Goal: Task Accomplishment & Management: Manage account settings

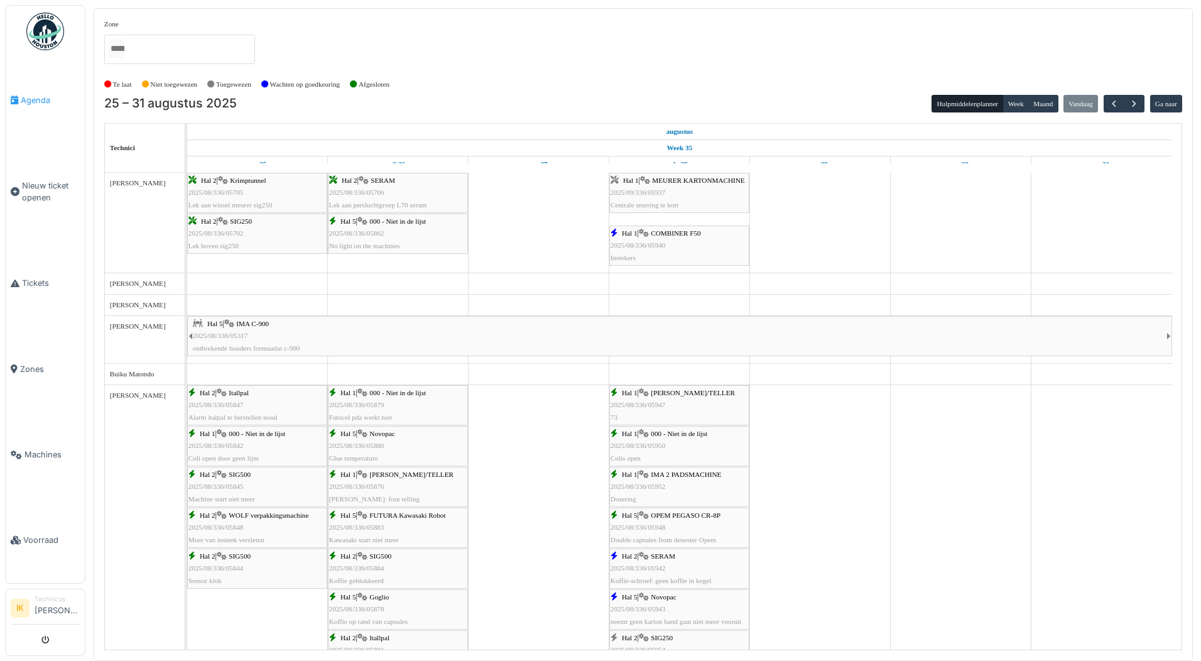
click at [30, 96] on span "Agenda" at bounding box center [50, 100] width 59 height 12
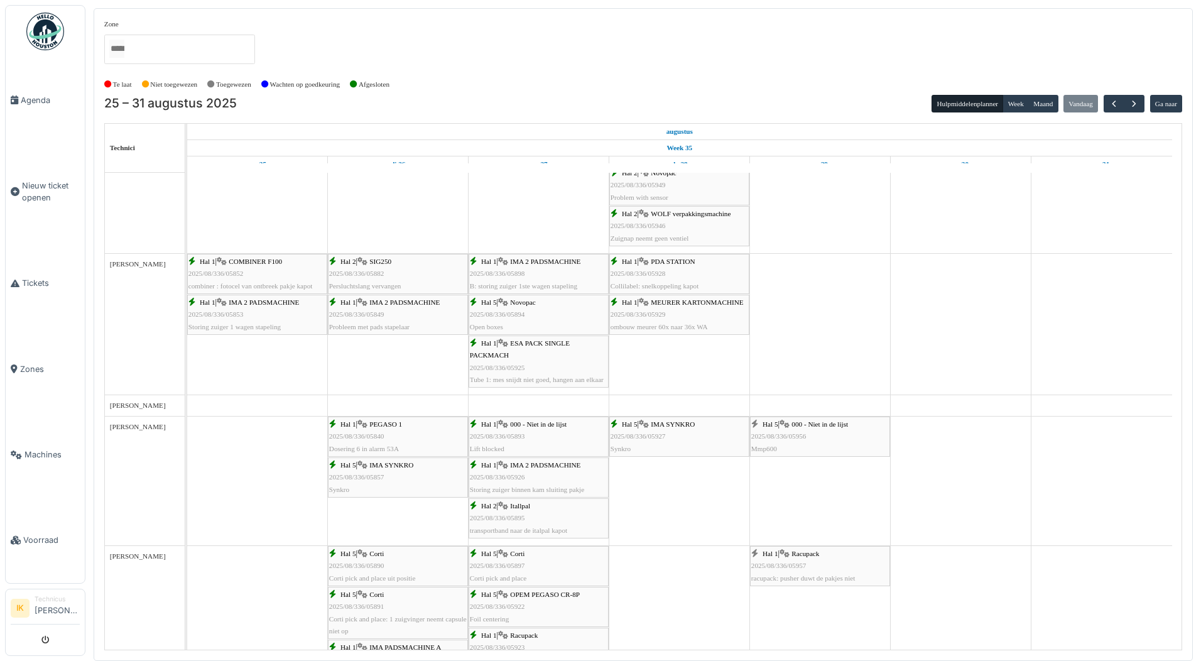
scroll to position [565, 0]
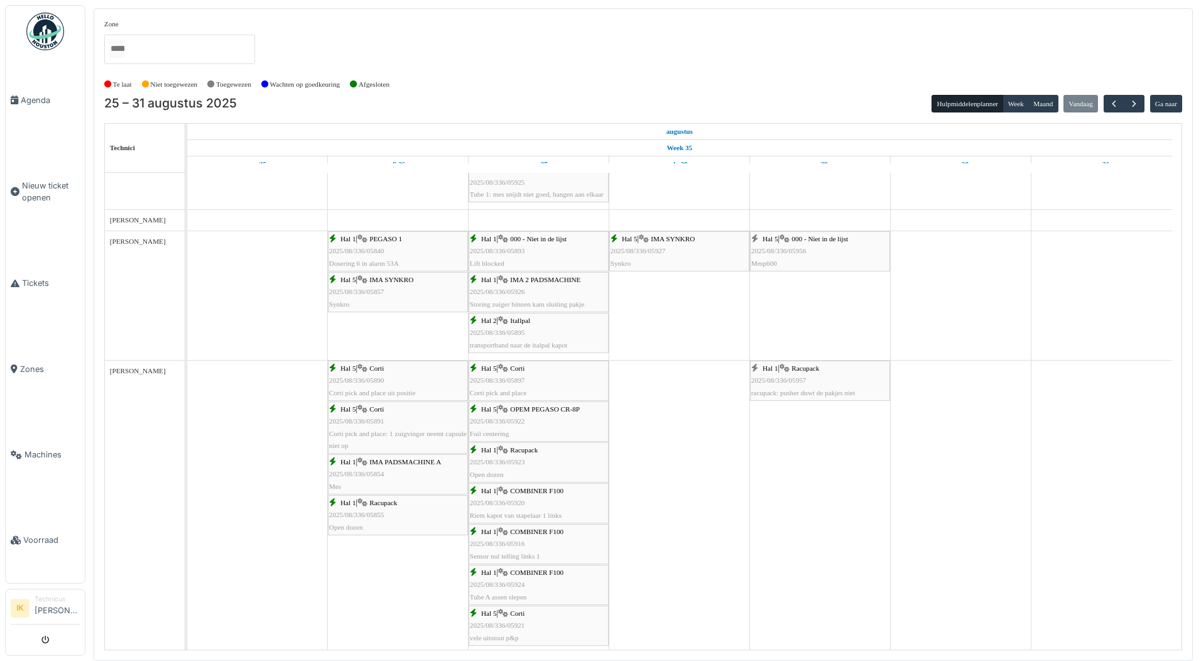
click at [791, 249] on span "2025/08/336/05956" at bounding box center [778, 251] width 55 height 8
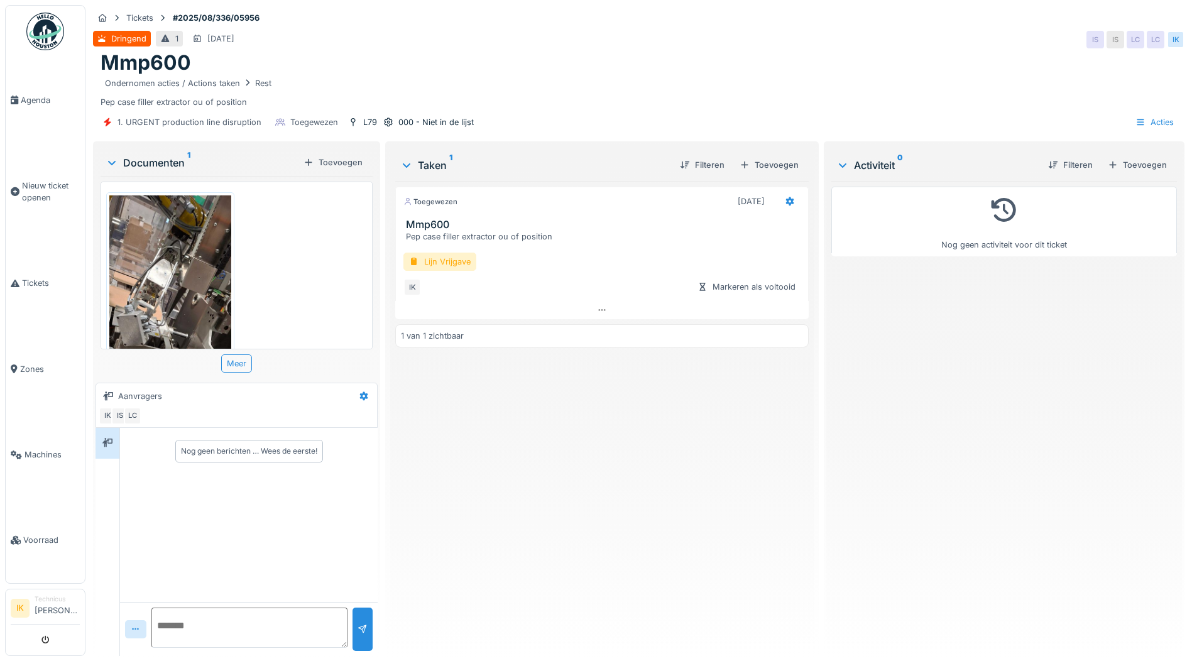
click at [156, 268] on img at bounding box center [170, 326] width 122 height 263
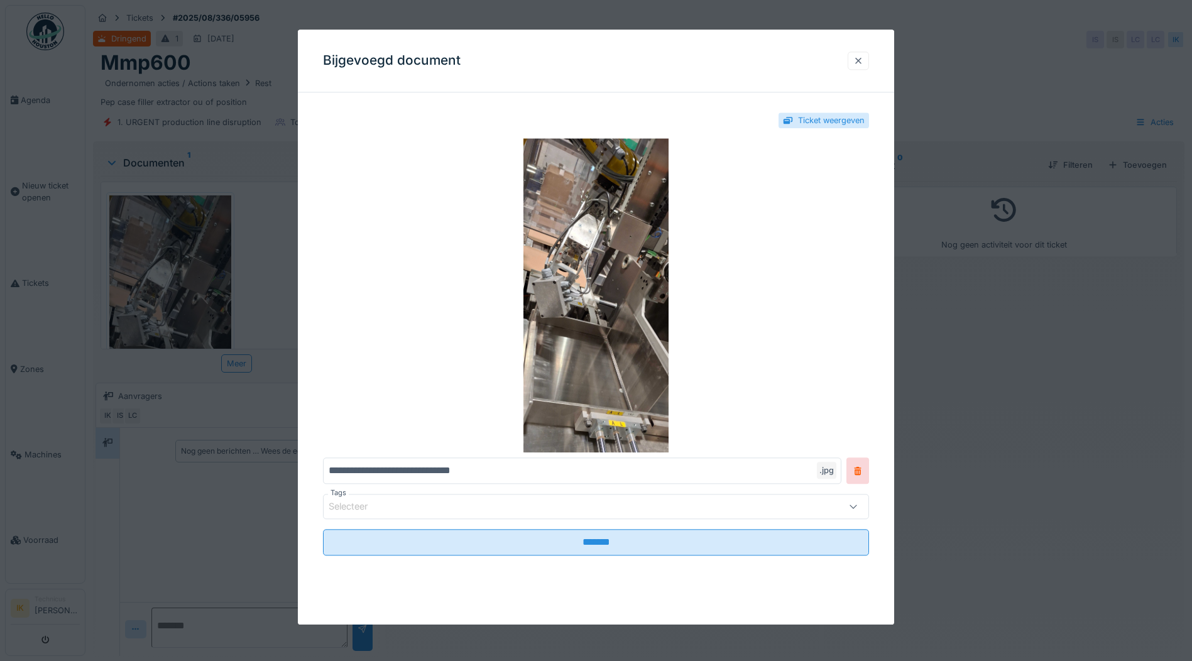
click at [862, 63] on div at bounding box center [858, 61] width 10 height 12
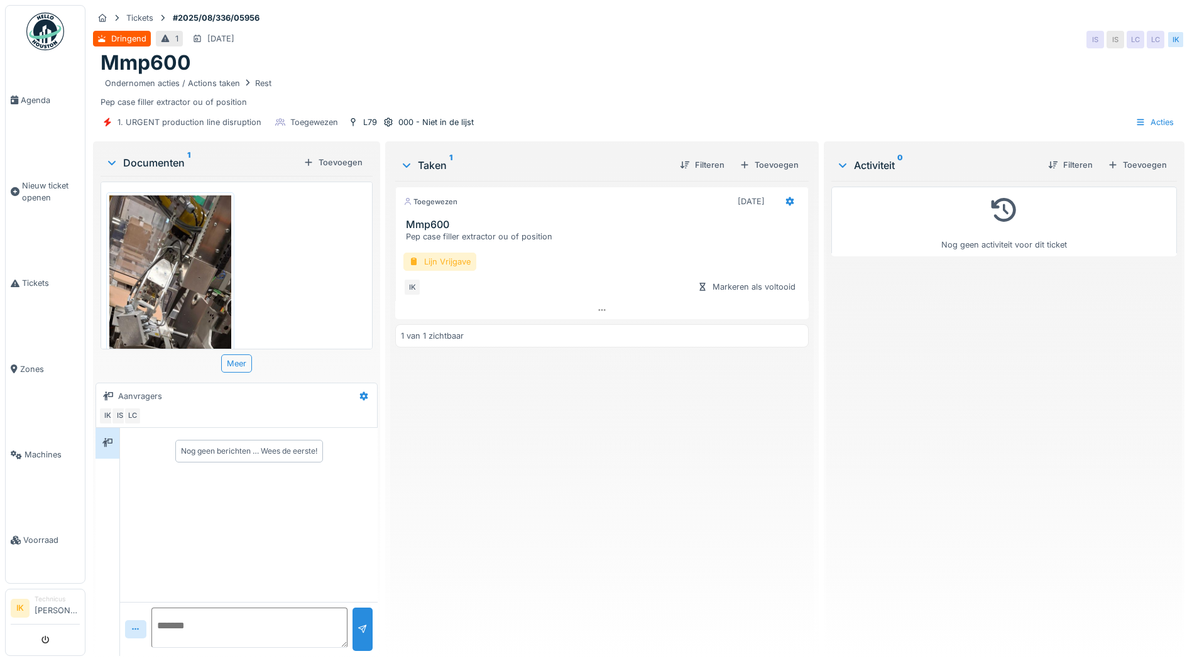
click at [432, 259] on div "Lijn Vrijgave" at bounding box center [439, 262] width 73 height 18
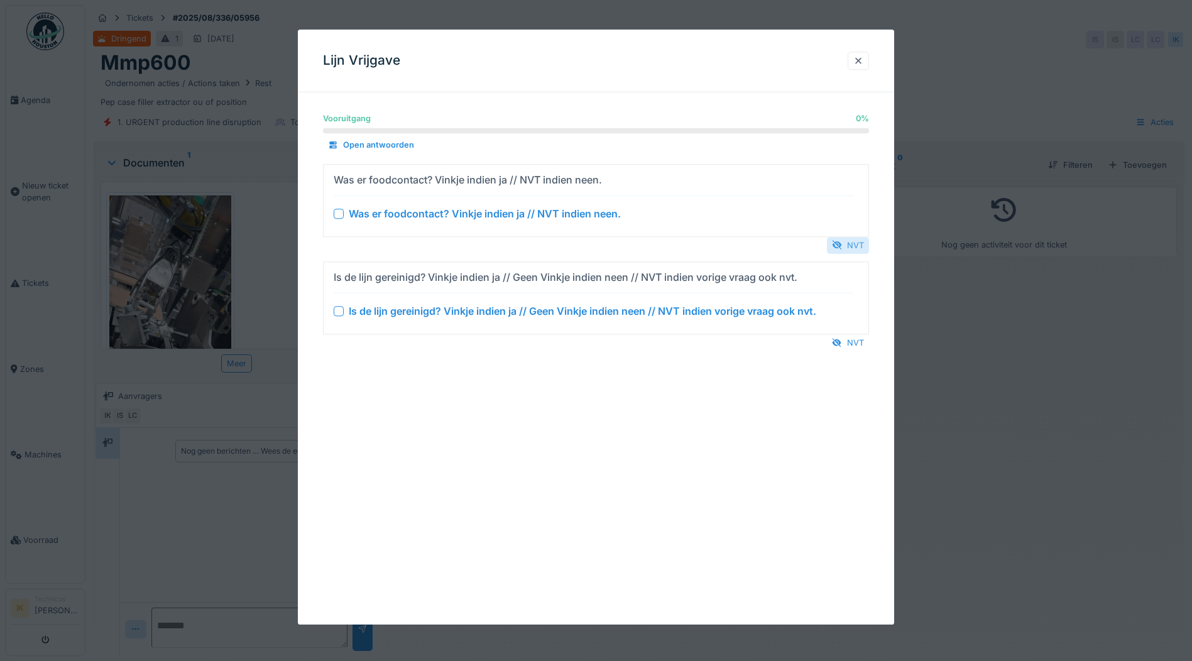
click at [849, 247] on div "NVT" at bounding box center [848, 245] width 42 height 17
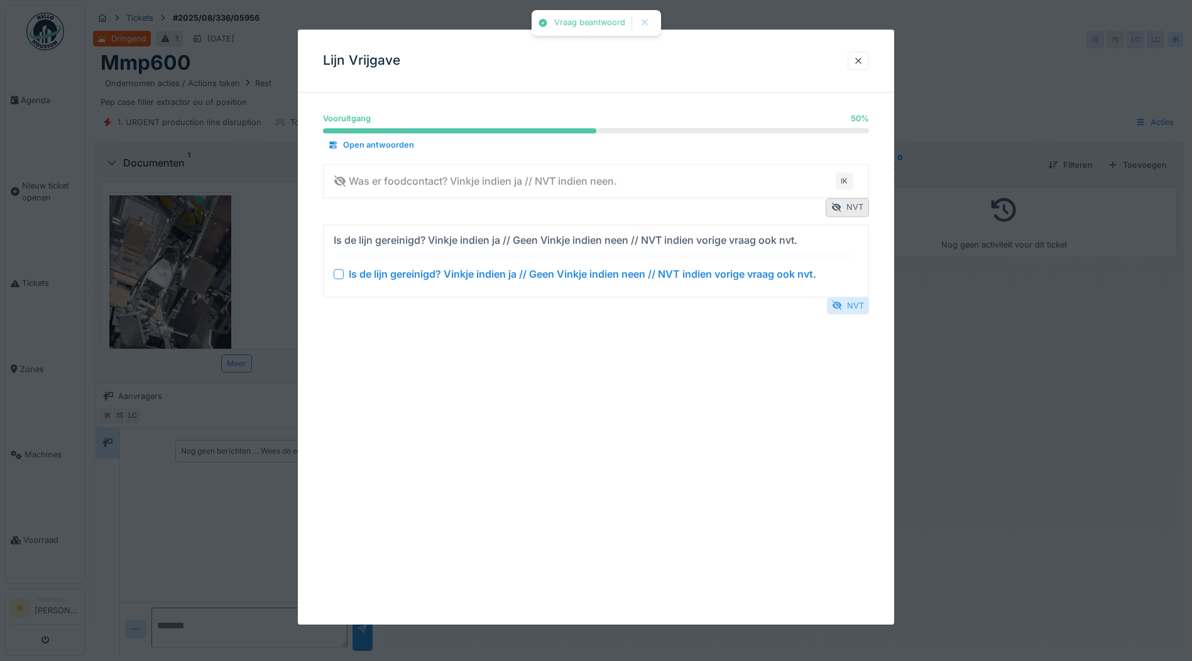
click at [854, 304] on div "NVT" at bounding box center [848, 305] width 42 height 17
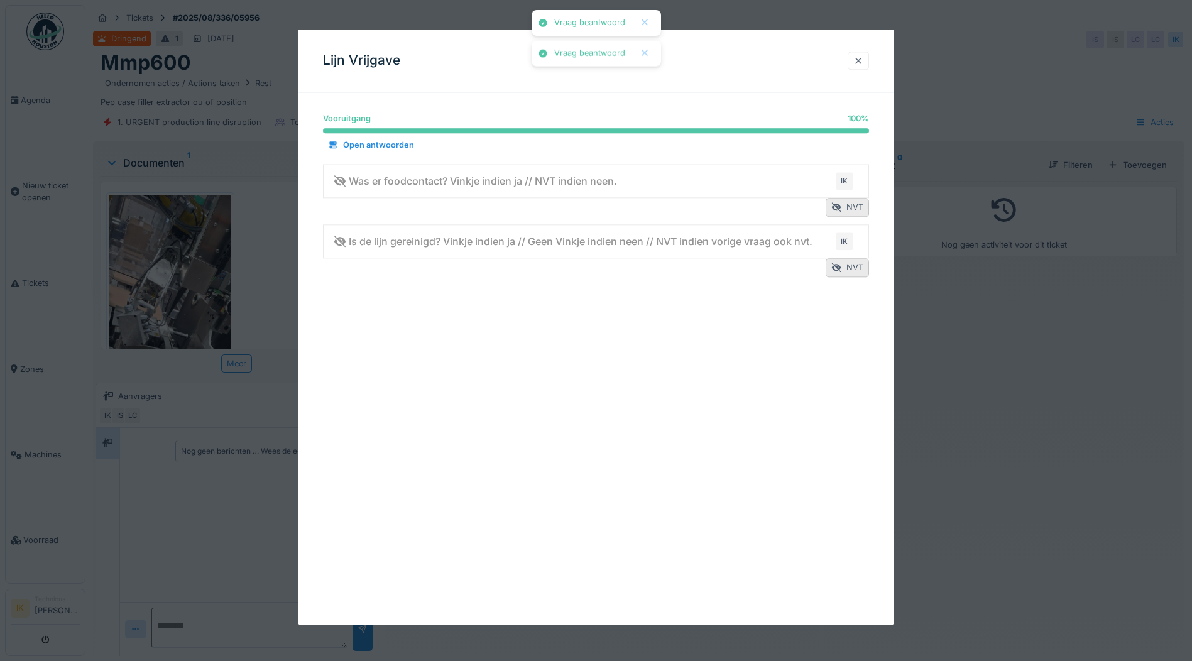
click at [863, 62] on div at bounding box center [858, 61] width 10 height 12
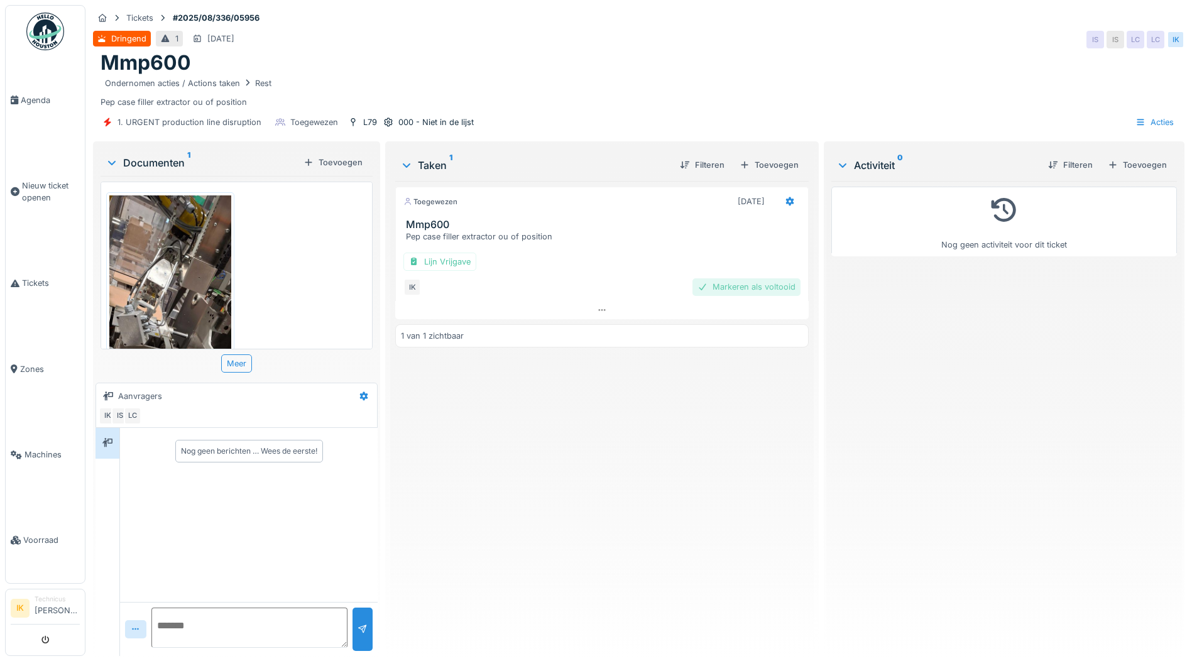
click at [731, 287] on div "Markeren als voltooid" at bounding box center [746, 286] width 108 height 17
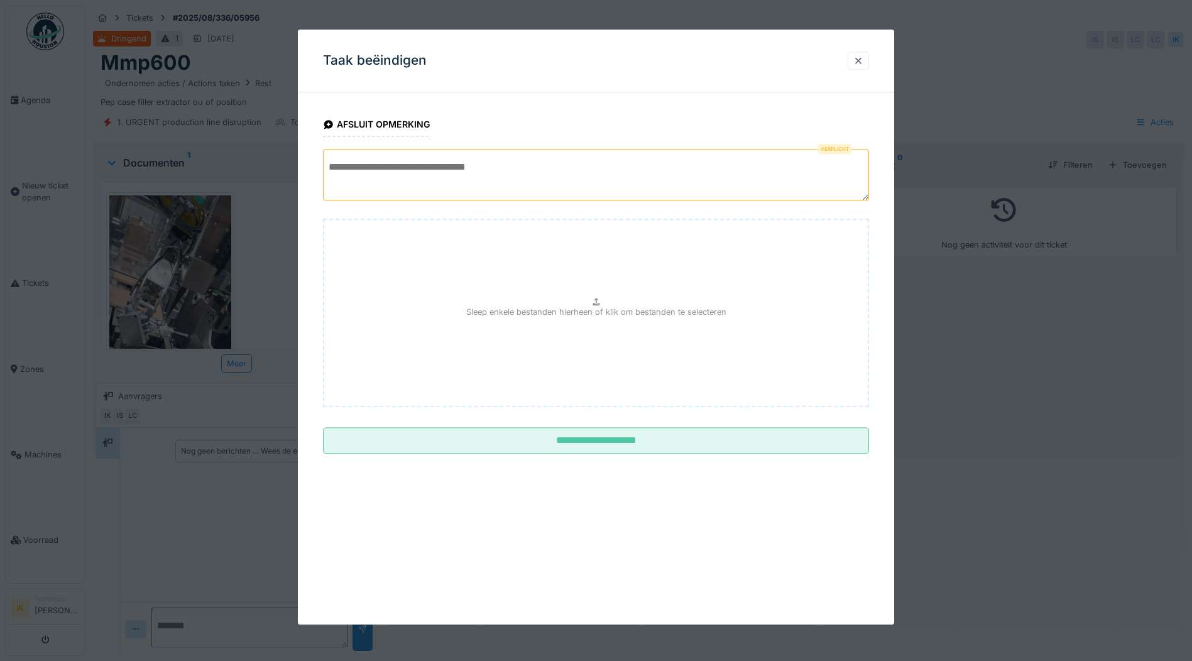
click at [393, 168] on textarea at bounding box center [596, 175] width 546 height 52
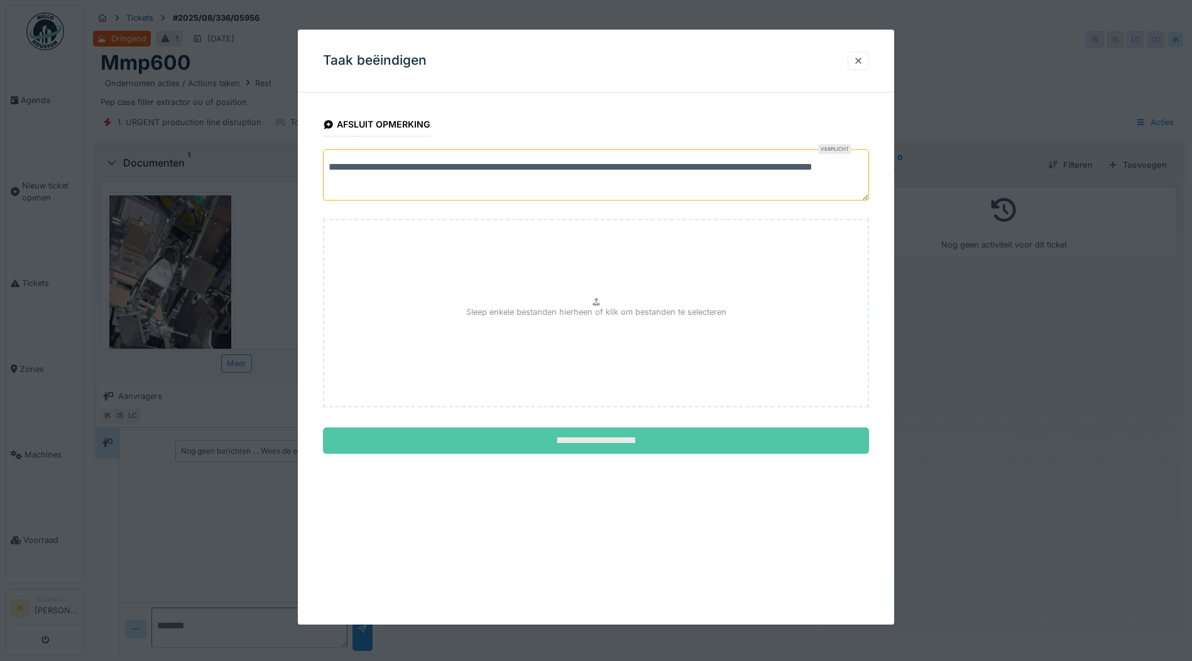
type textarea "**********"
click at [595, 444] on input "**********" at bounding box center [596, 441] width 546 height 26
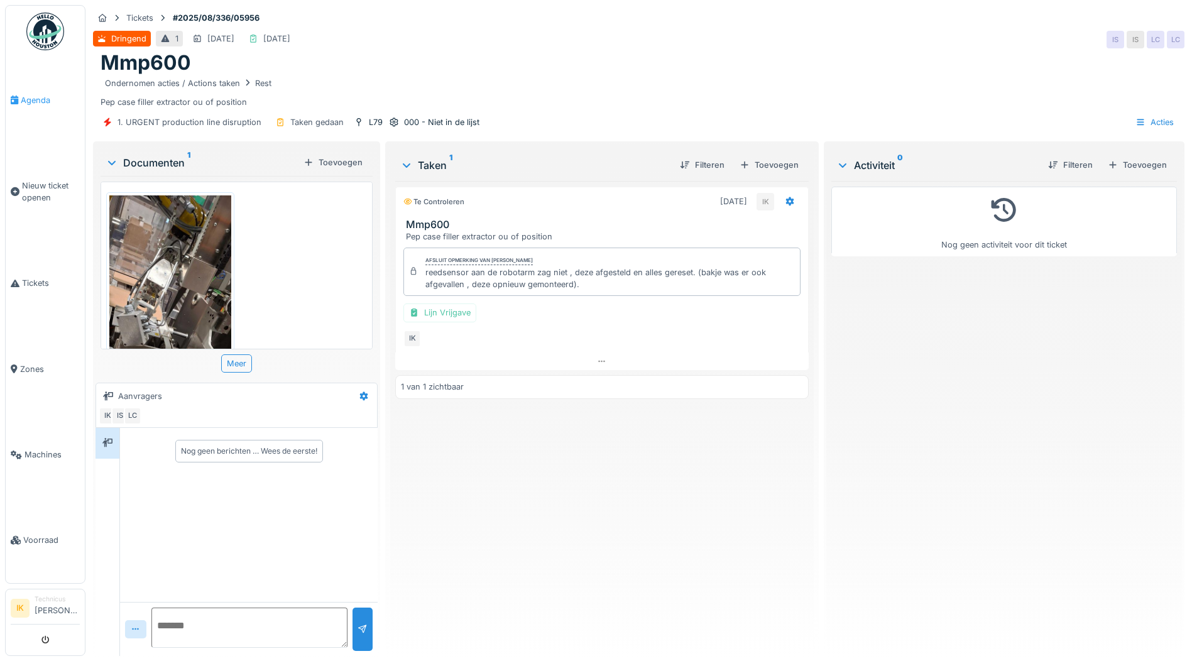
click at [36, 97] on span "Agenda" at bounding box center [50, 100] width 59 height 12
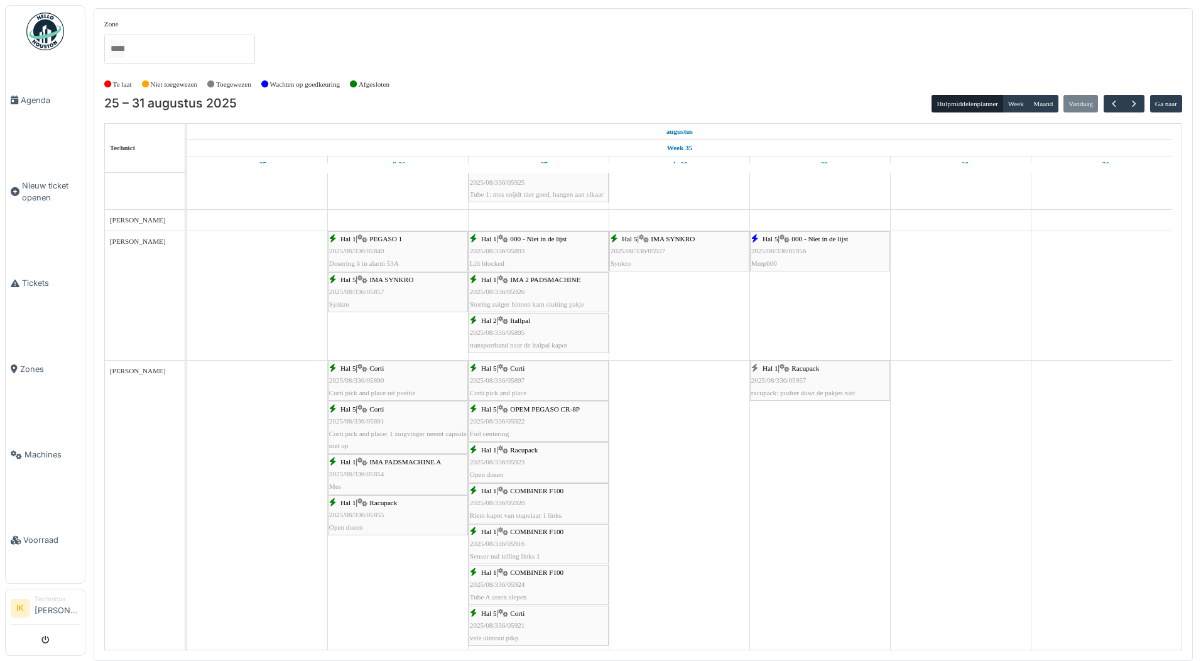
click at [795, 377] on span "2025/08/336/05957" at bounding box center [778, 380] width 55 height 8
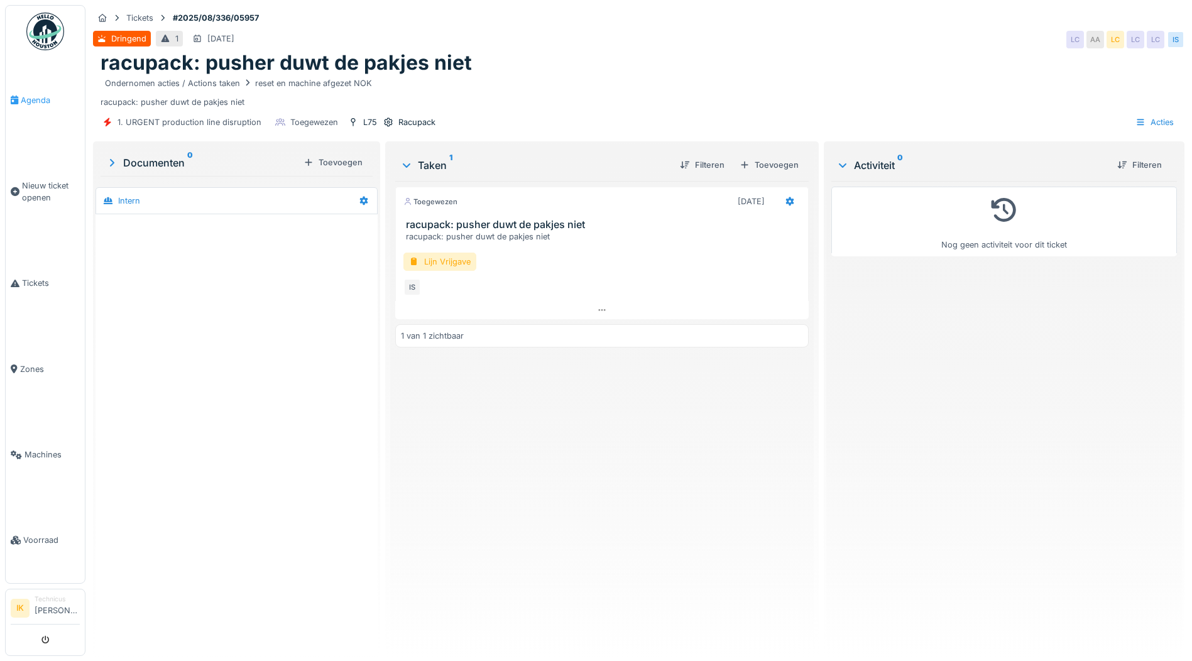
click at [36, 98] on span "Agenda" at bounding box center [50, 100] width 59 height 12
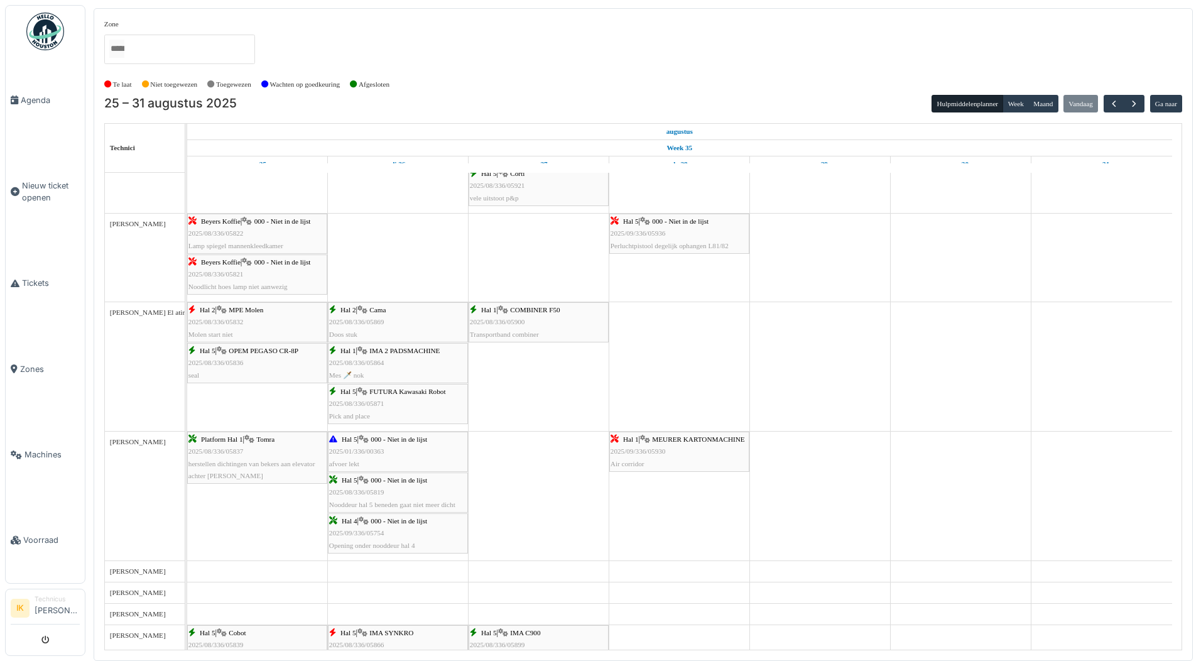
click at [672, 470] on div "Hal 1 | MEURER KARTONMACHINE 2025/09/336/05930 Air corridor" at bounding box center [680, 451] width 138 height 36
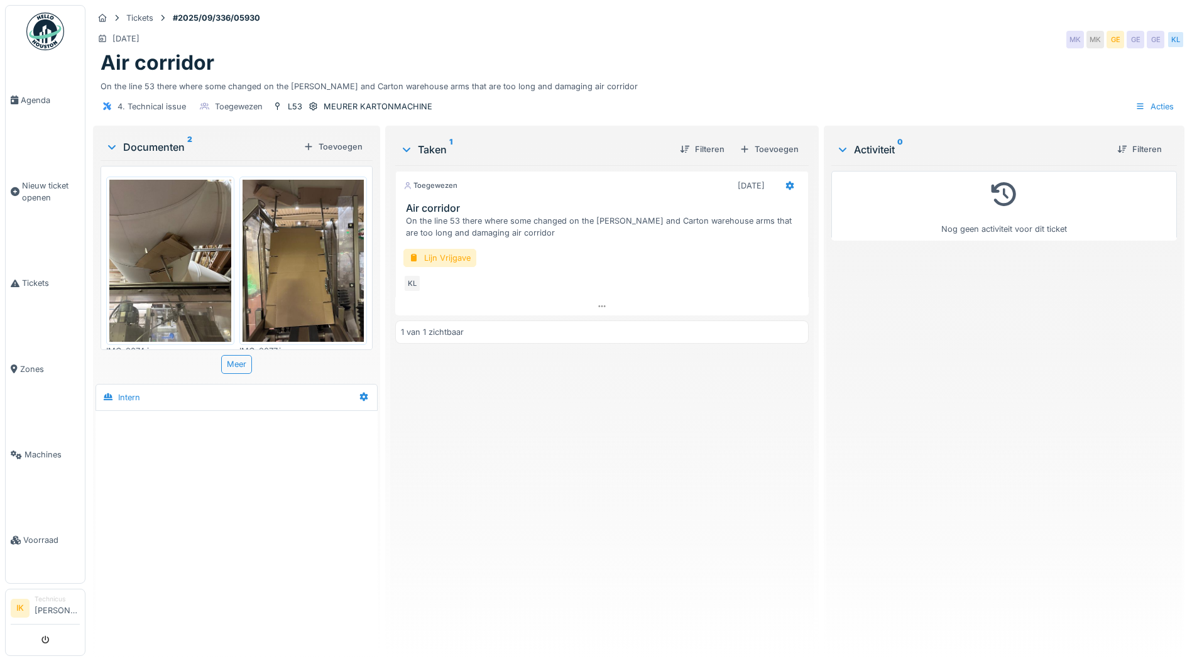
click at [158, 234] on img at bounding box center [170, 261] width 122 height 162
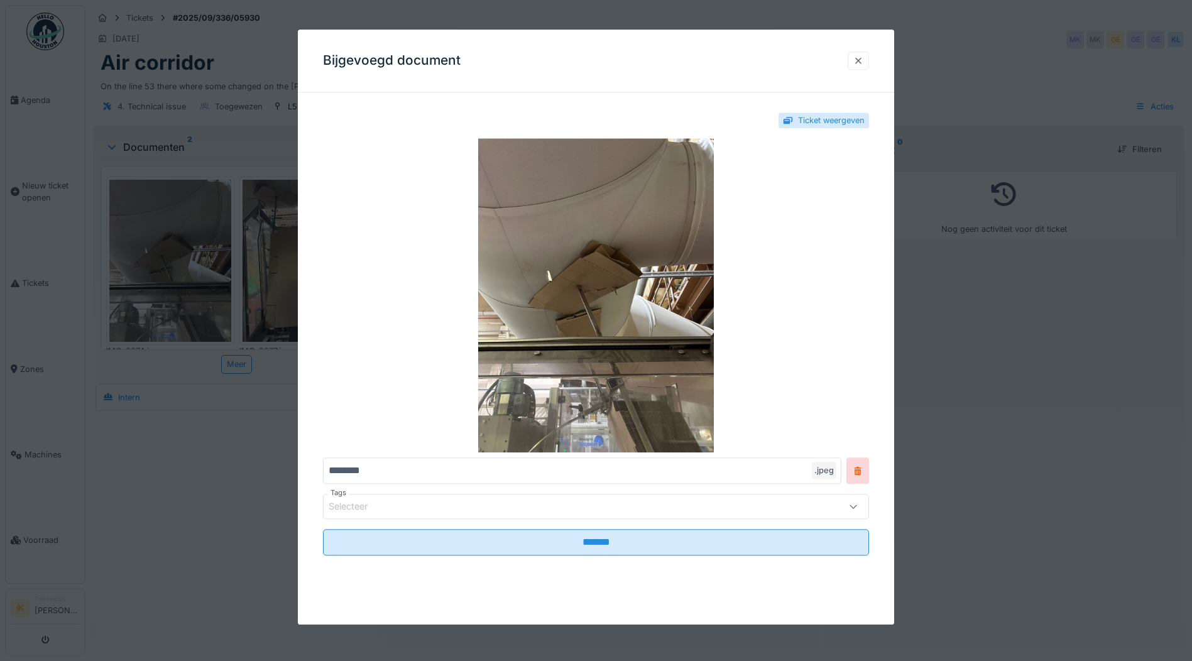
click at [859, 60] on div at bounding box center [858, 61] width 10 height 12
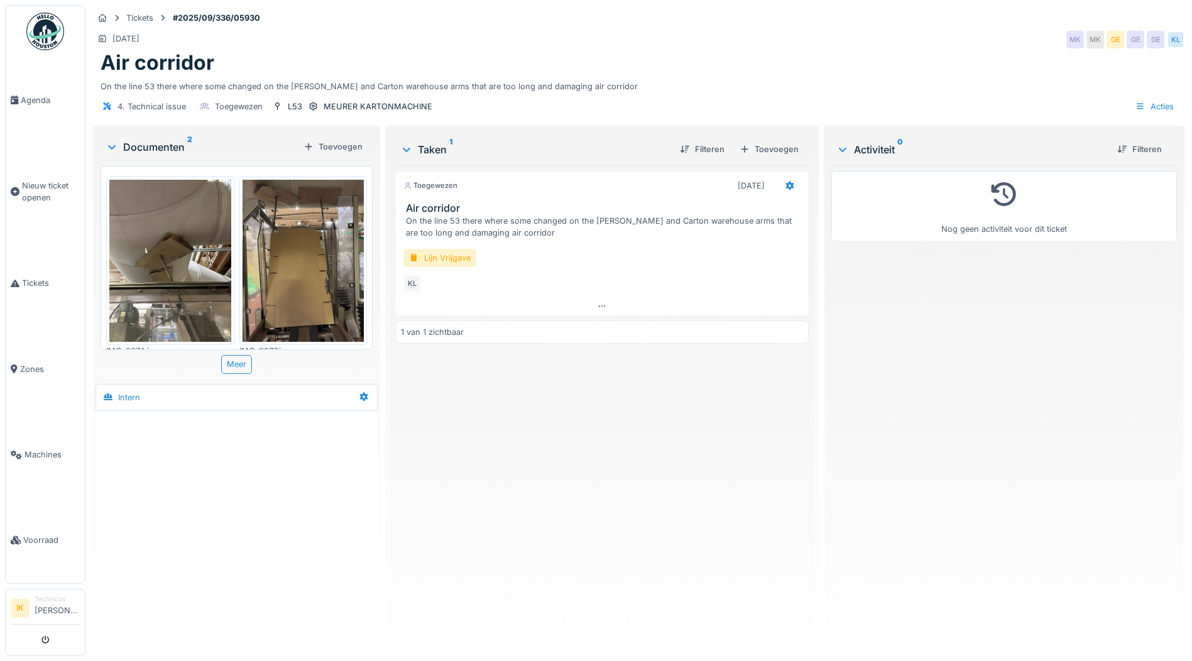
click at [295, 273] on img at bounding box center [303, 261] width 122 height 162
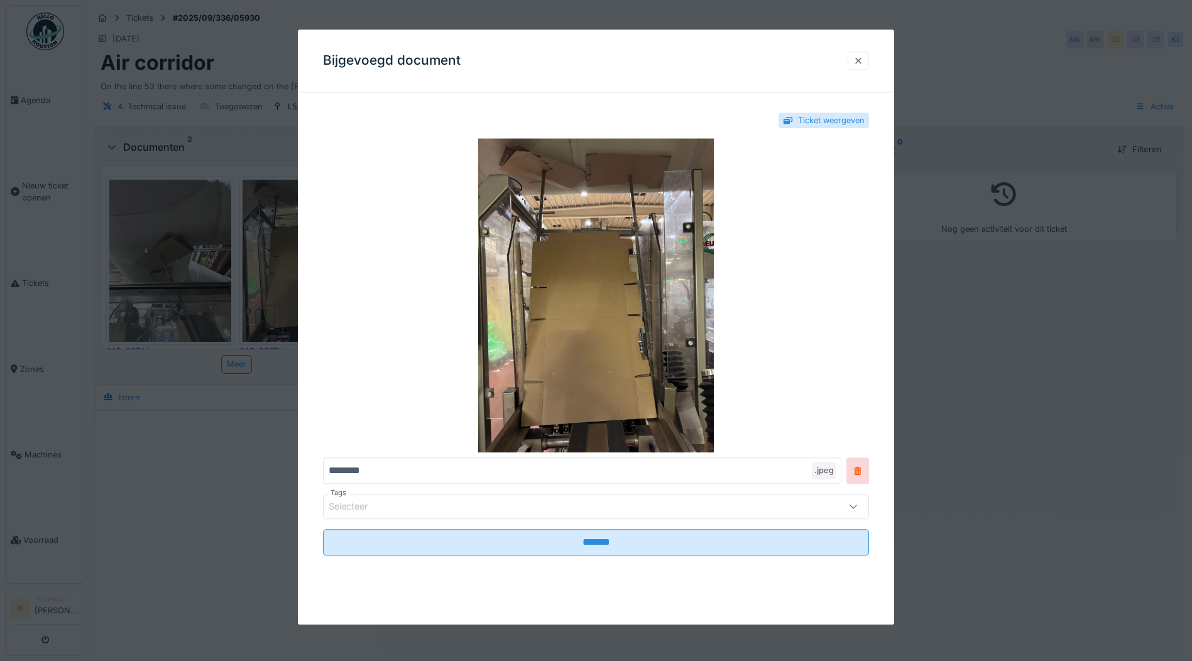
click at [863, 61] on div at bounding box center [858, 61] width 10 height 12
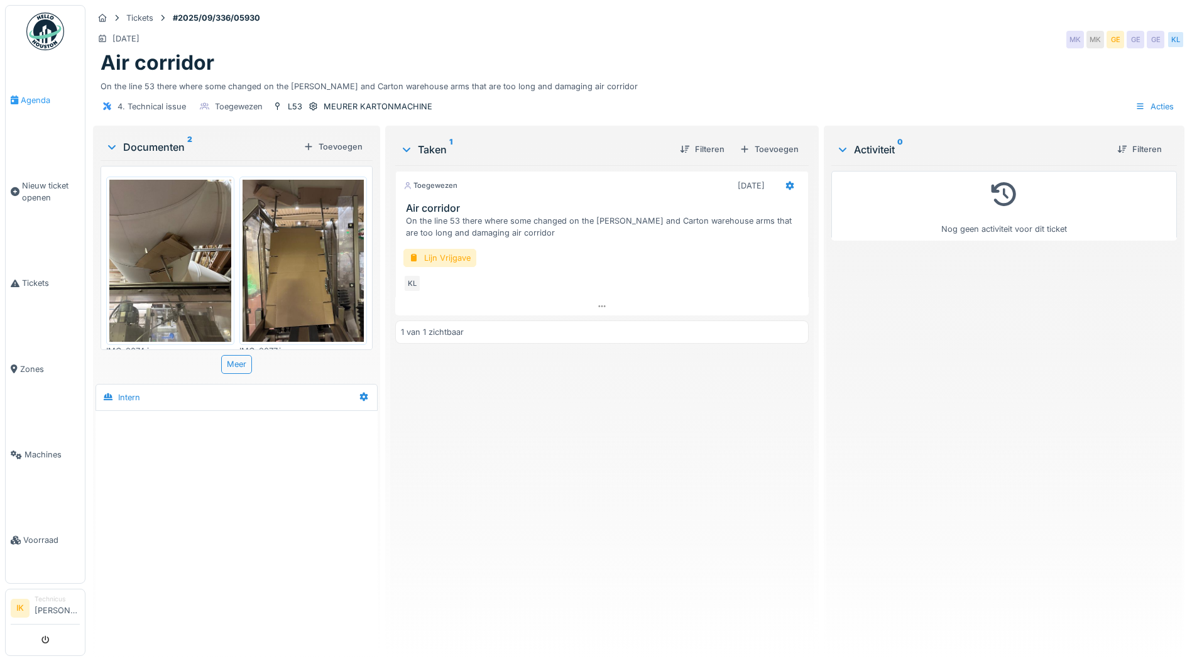
click at [29, 96] on span "Agenda" at bounding box center [50, 100] width 59 height 12
